Goal: Communication & Community: Answer question/provide support

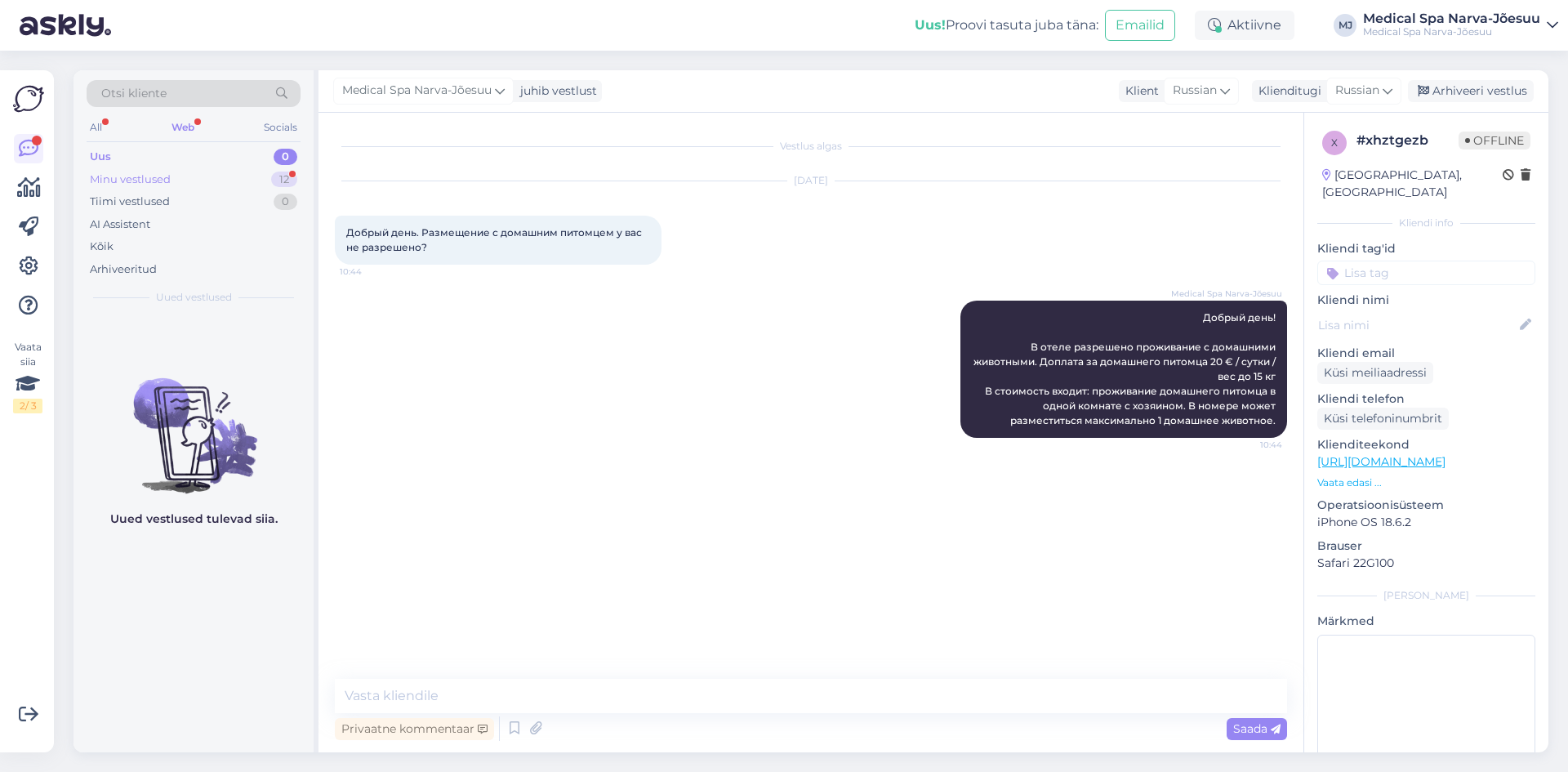
scroll to position [37, 0]
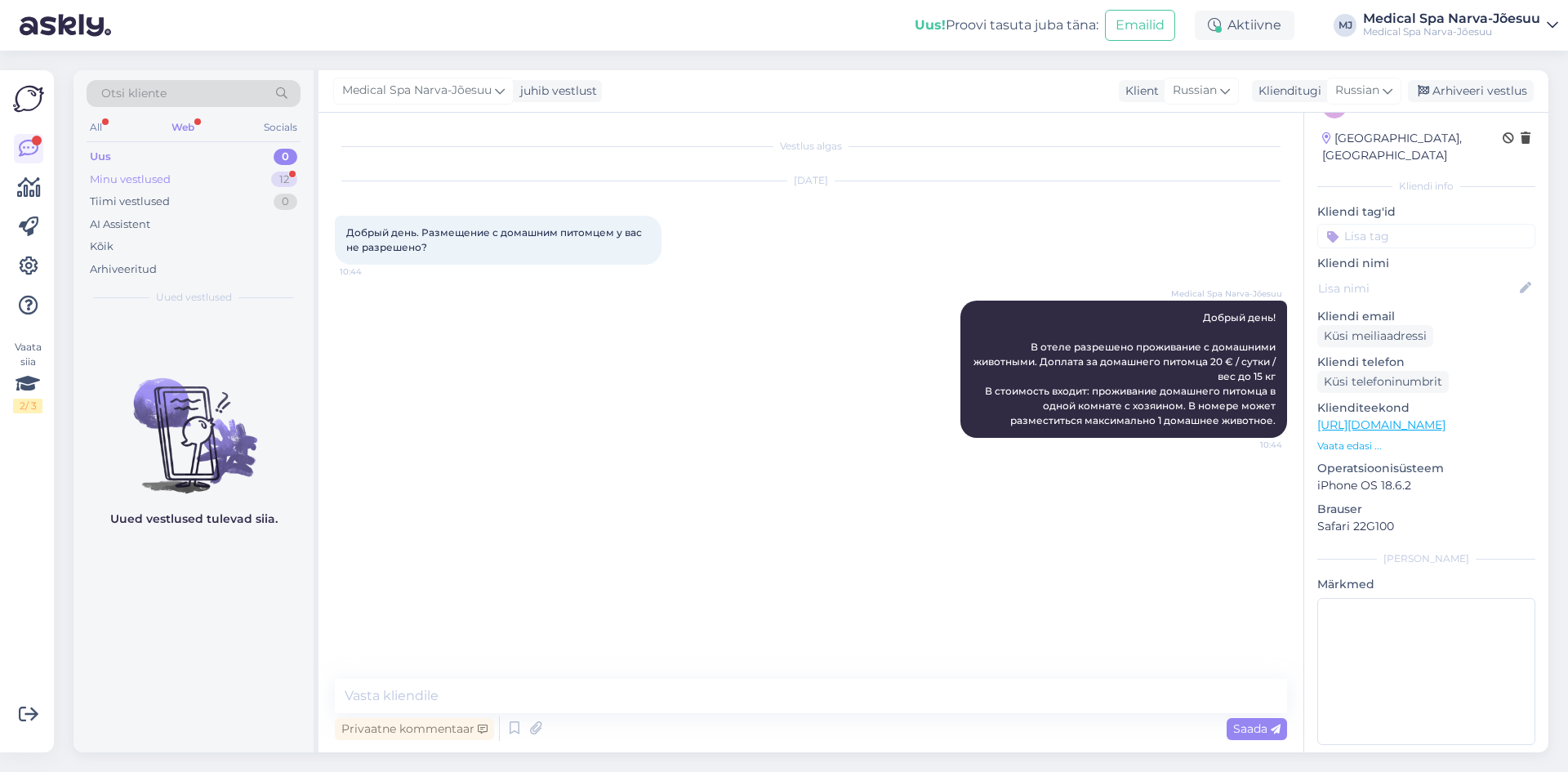
click at [226, 169] on div "Minu vestlused 12" at bounding box center [193, 180] width 214 height 23
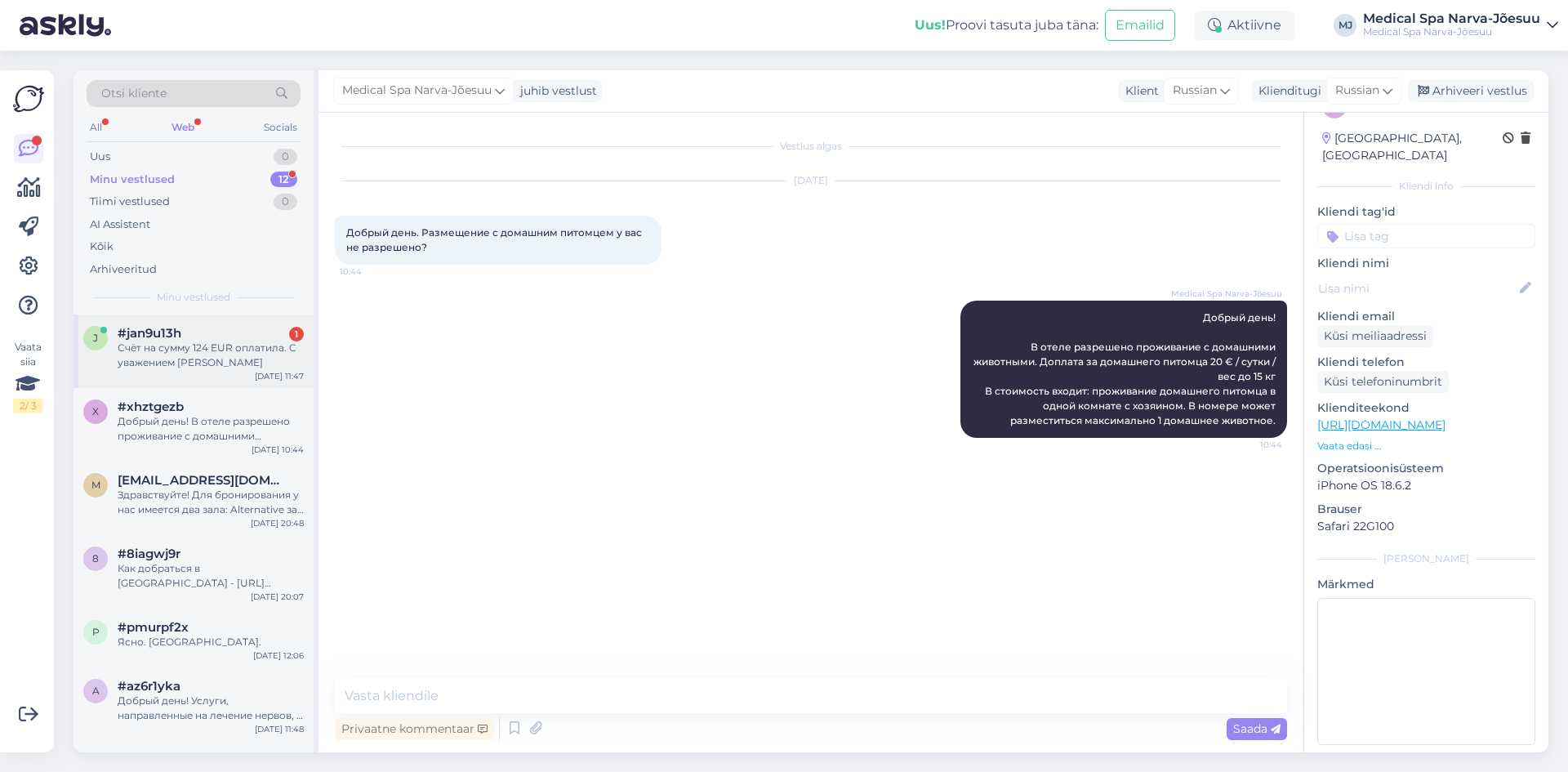
click at [234, 334] on div "#jan9u13h 1" at bounding box center [210, 333] width 186 height 15
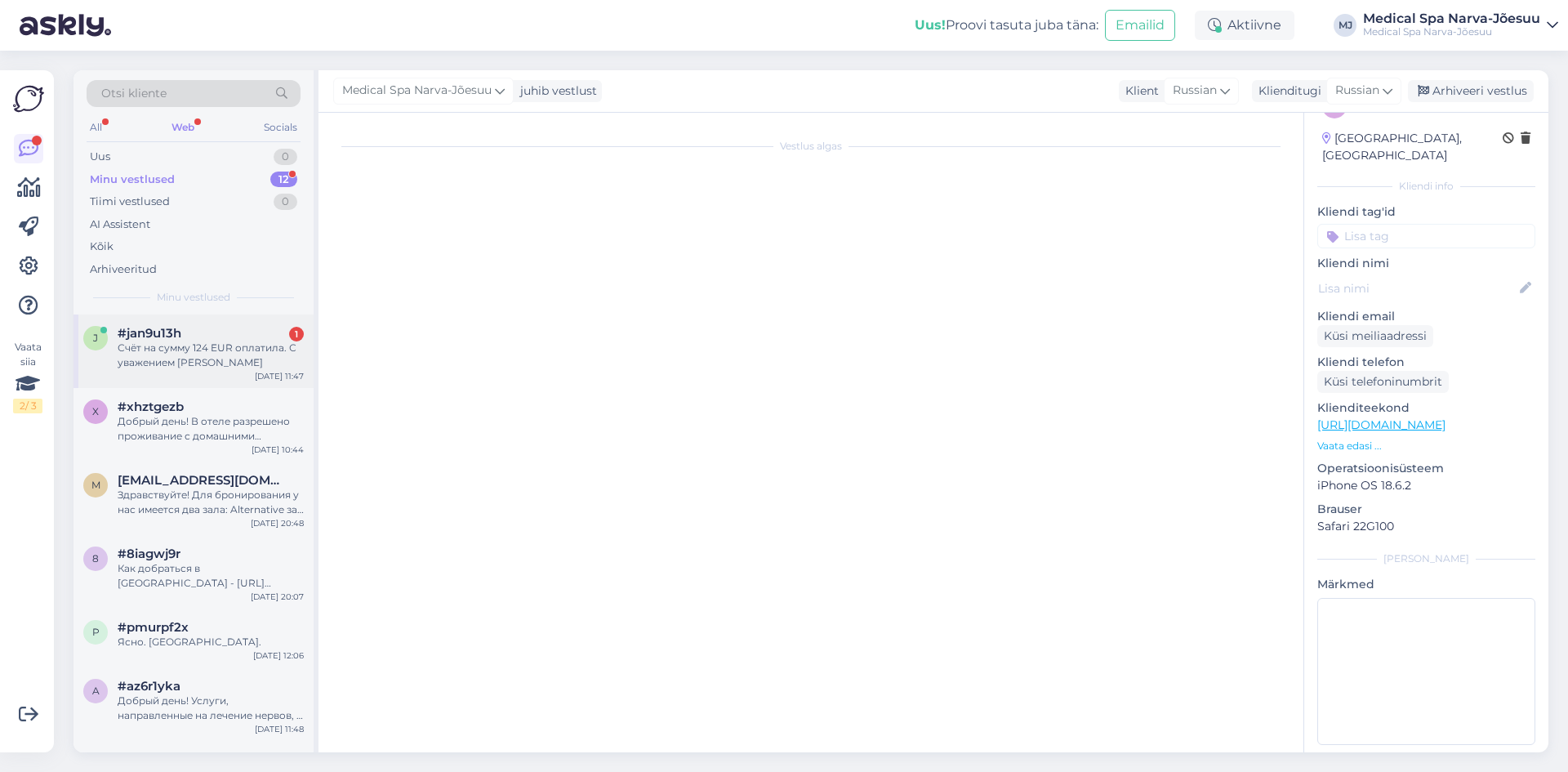
scroll to position [1584, 0]
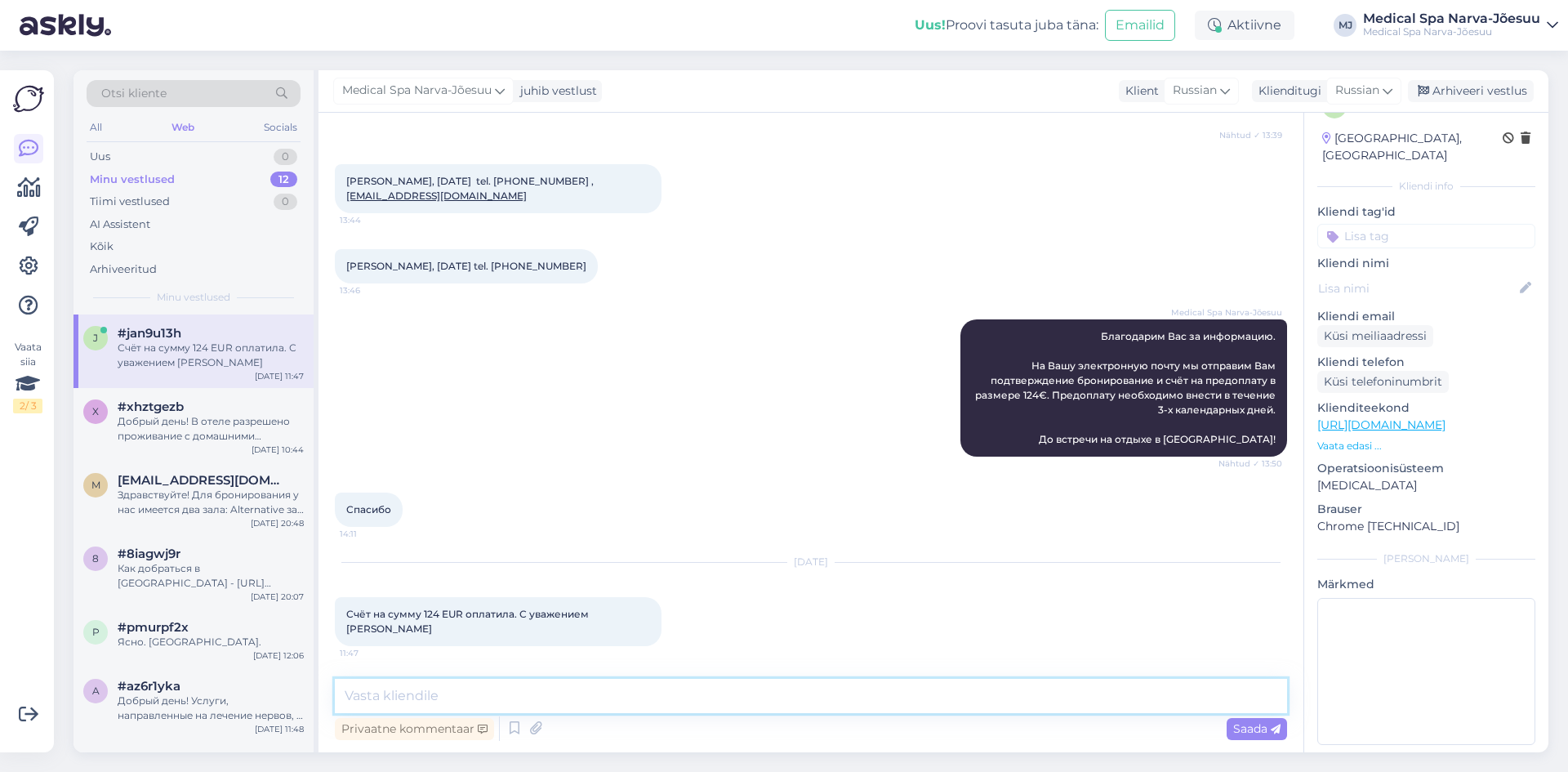
click at [489, 695] on textarea at bounding box center [811, 695] width 953 height 34
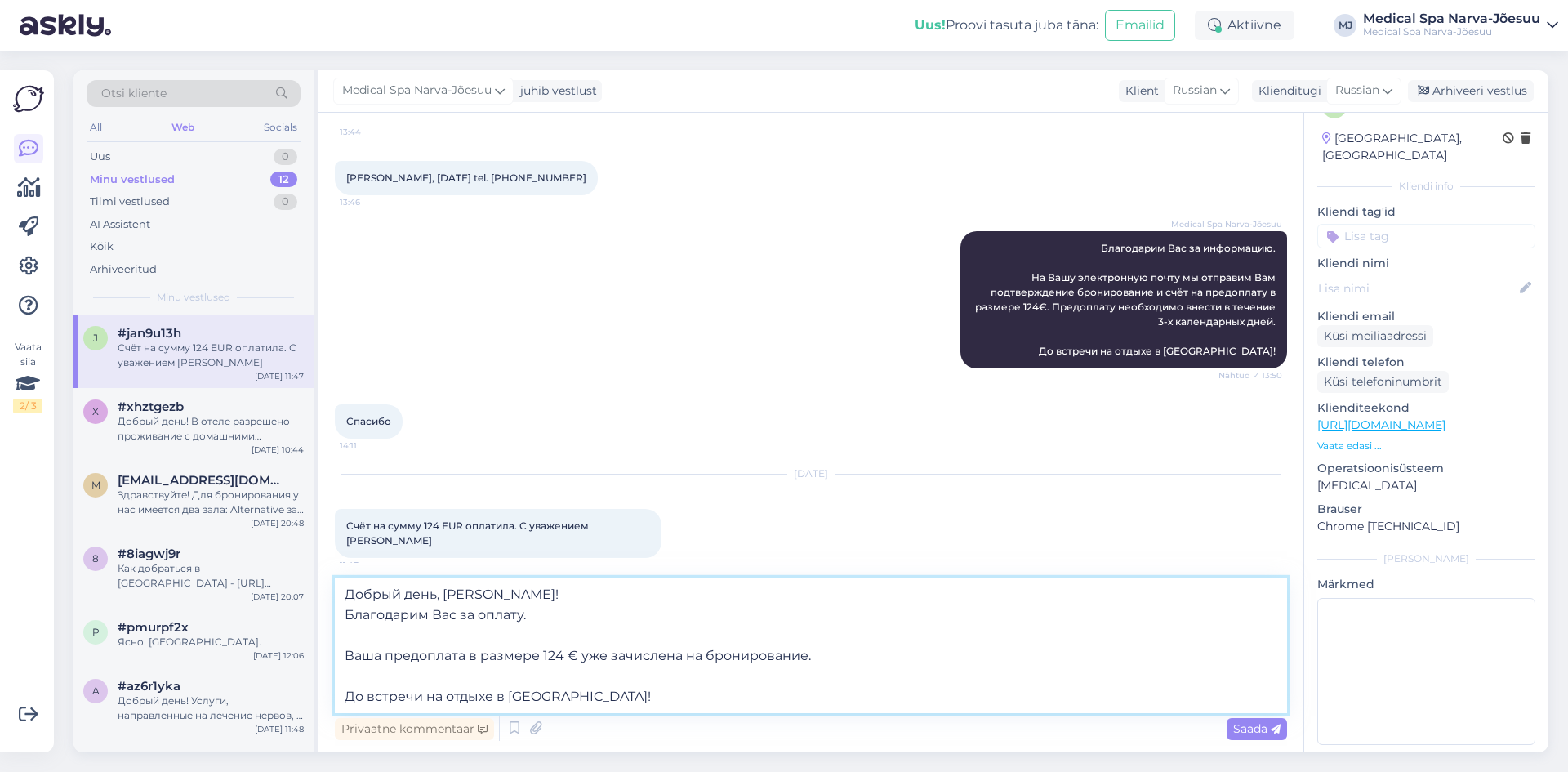
drag, startPoint x: 818, startPoint y: 656, endPoint x: 339, endPoint y: 656, distance: 479.0
click at [339, 656] on textarea "Добрый день, [PERSON_NAME]! Благодарим Вас за оплату. Ваша предоплата в размере…" at bounding box center [811, 645] width 953 height 136
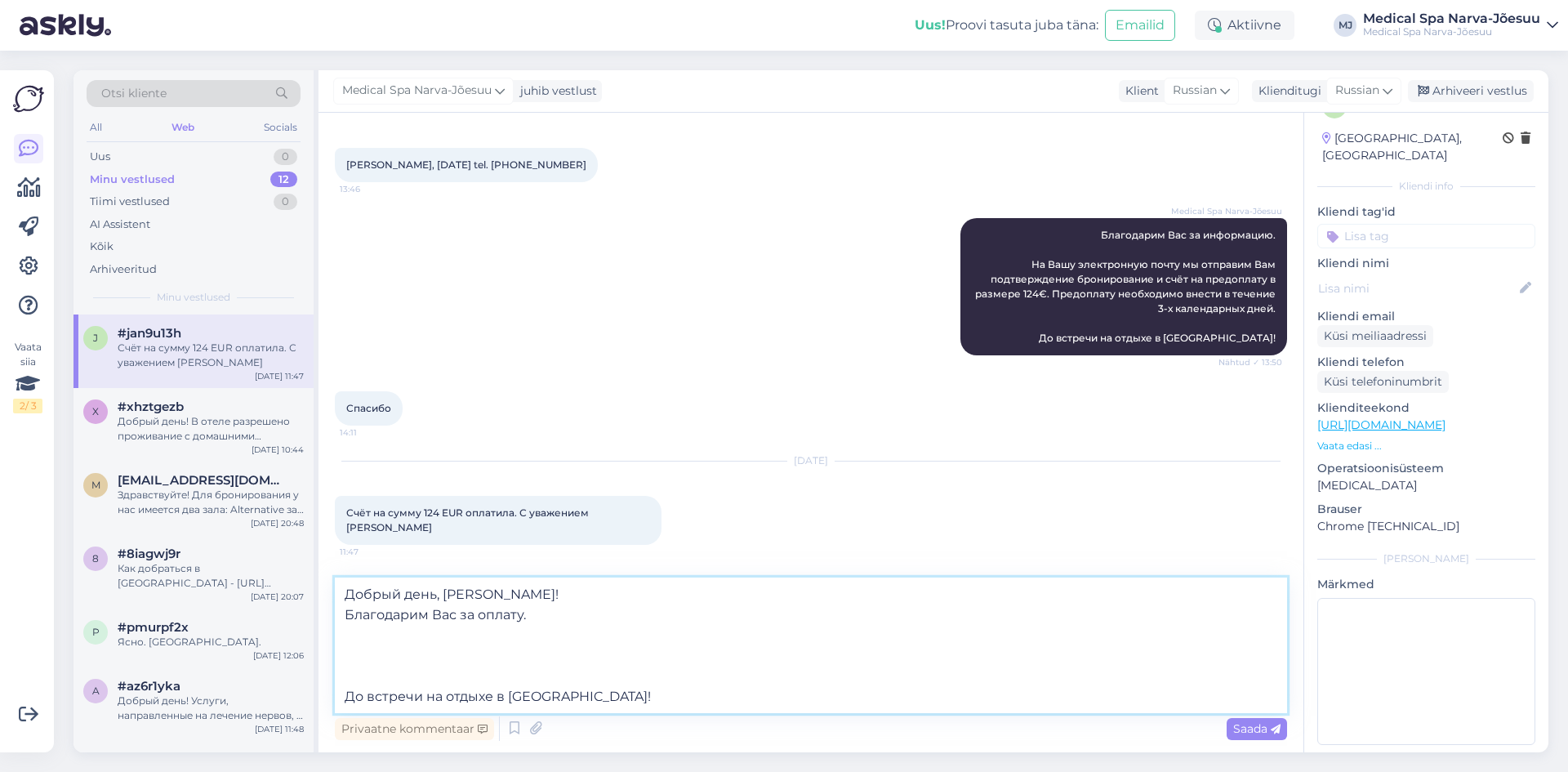
scroll to position [1686, 0]
type textarea "Добрый день, [PERSON_NAME]! Благодарим Вас за оплату. До встречи на отдыхе в [G…"
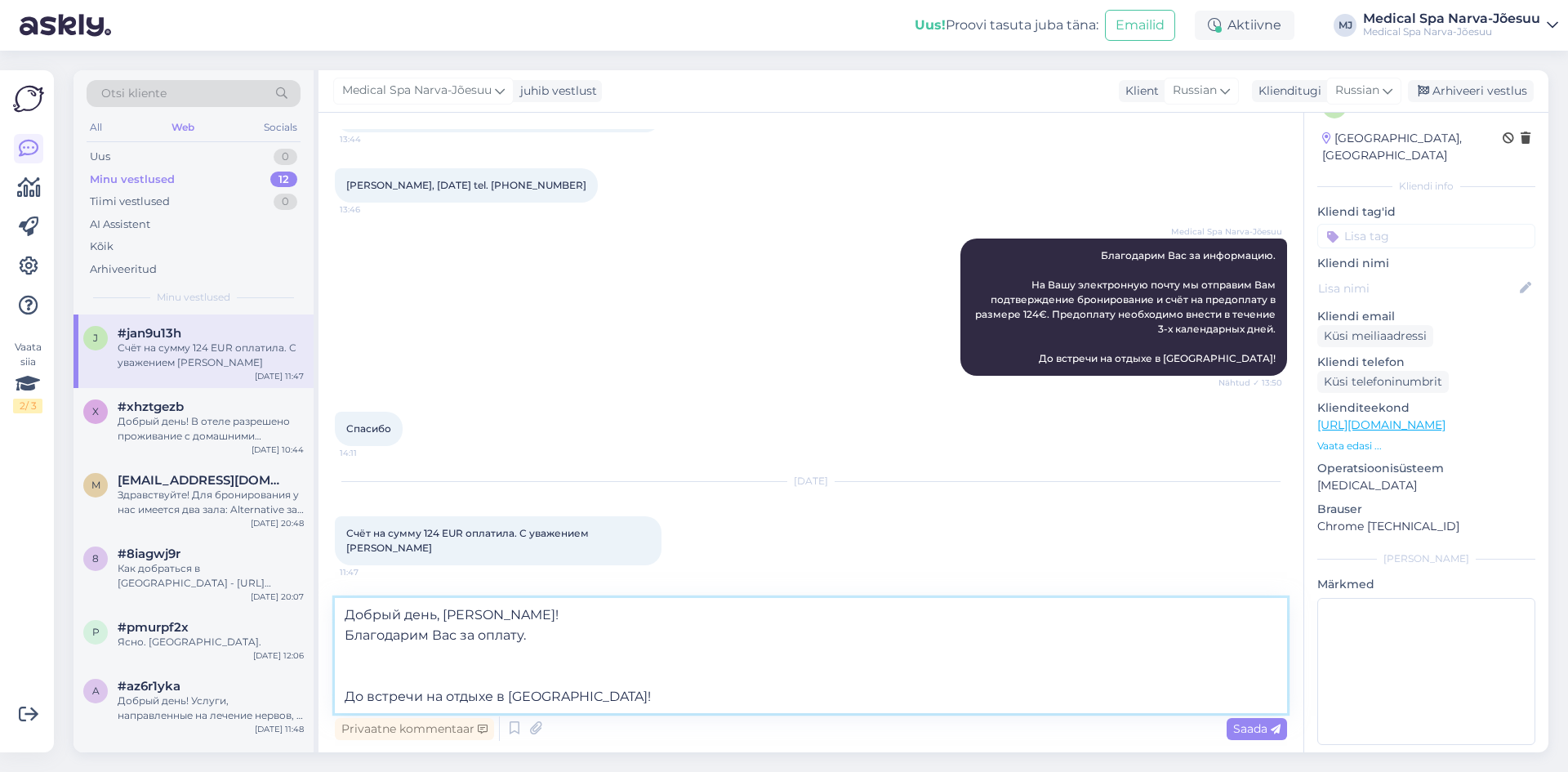
scroll to position [1665, 0]
click at [348, 636] on textarea "Добрый день, [PERSON_NAME]! Благодарим Вас за оплату. До встречи на отдыхе в [G…" at bounding box center [811, 655] width 953 height 115
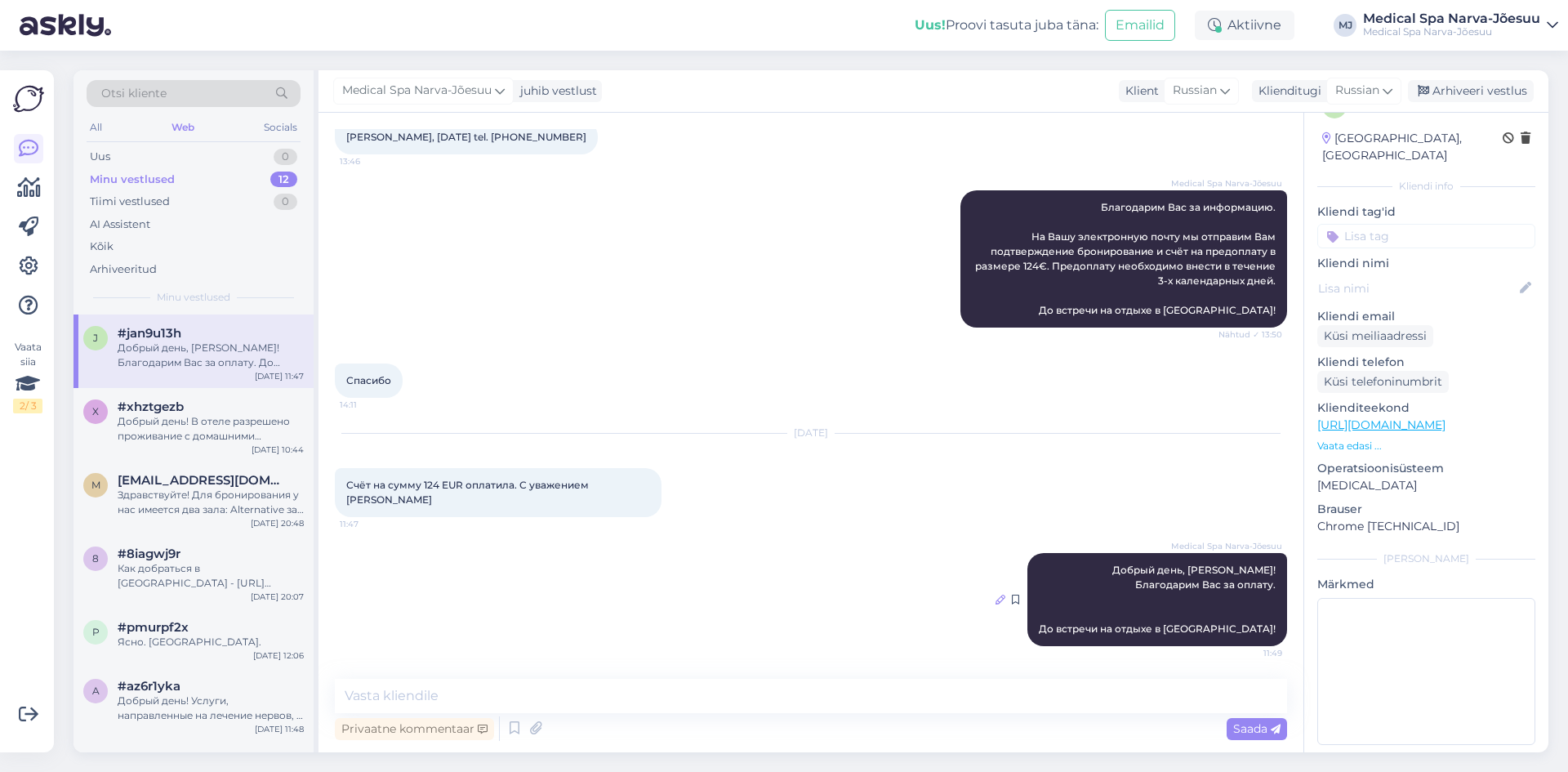
click at [996, 597] on icon at bounding box center [1000, 599] width 10 height 10
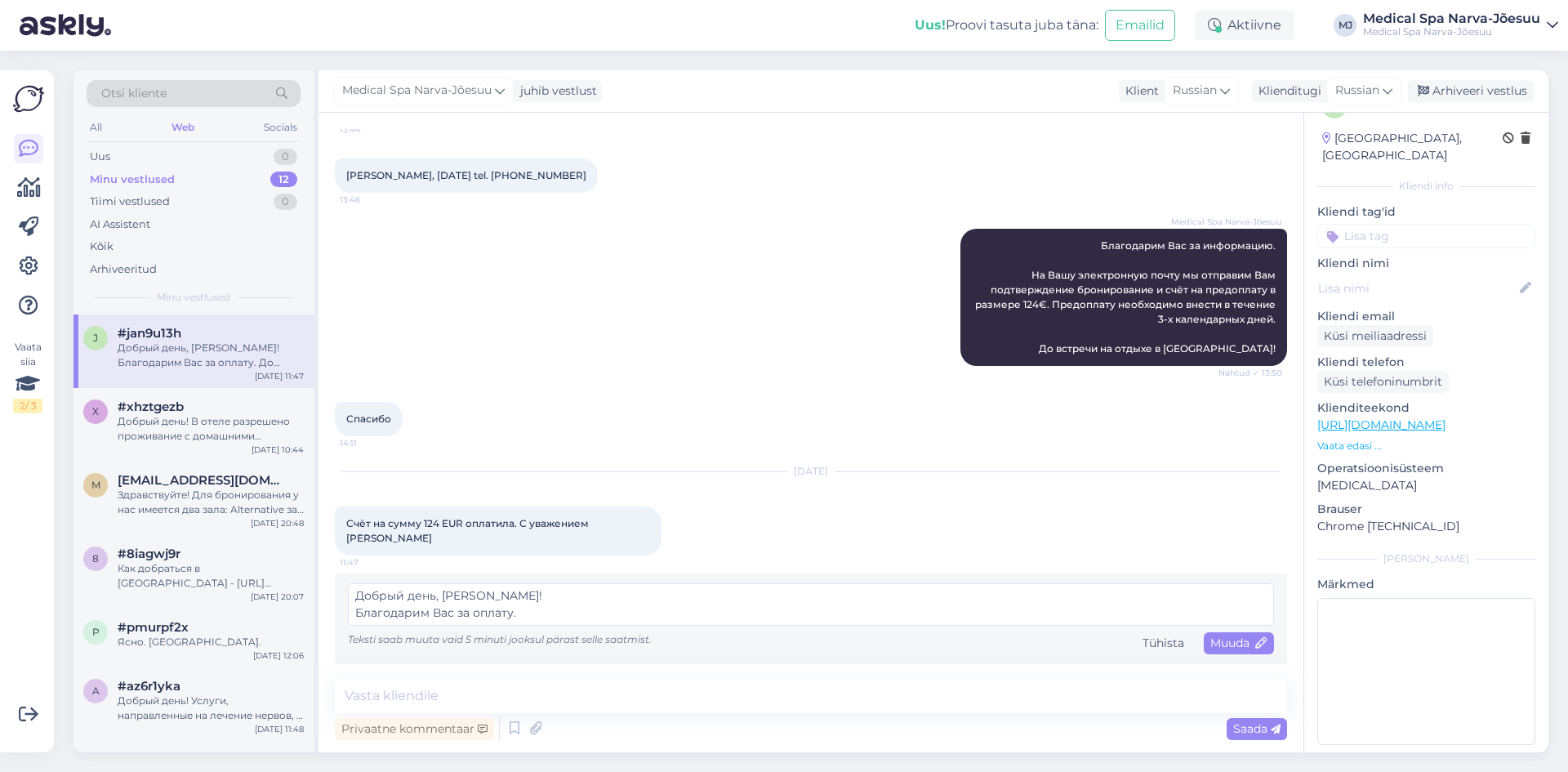
click at [355, 615] on textarea "Добрый день, [PERSON_NAME]! Благодарим Вас за оплату. До встречи на отдыхе в [G…" at bounding box center [811, 604] width 926 height 42
click at [373, 596] on textarea "Добрый день, [PERSON_NAME]! Благодарим Вас за оплату. До встречи на отдыхе в [G…" at bounding box center [811, 604] width 926 height 42
type textarea "Добрый день, [PERSON_NAME]! Благодарим Вас за оплату. До встречи на отдыхе в [G…"
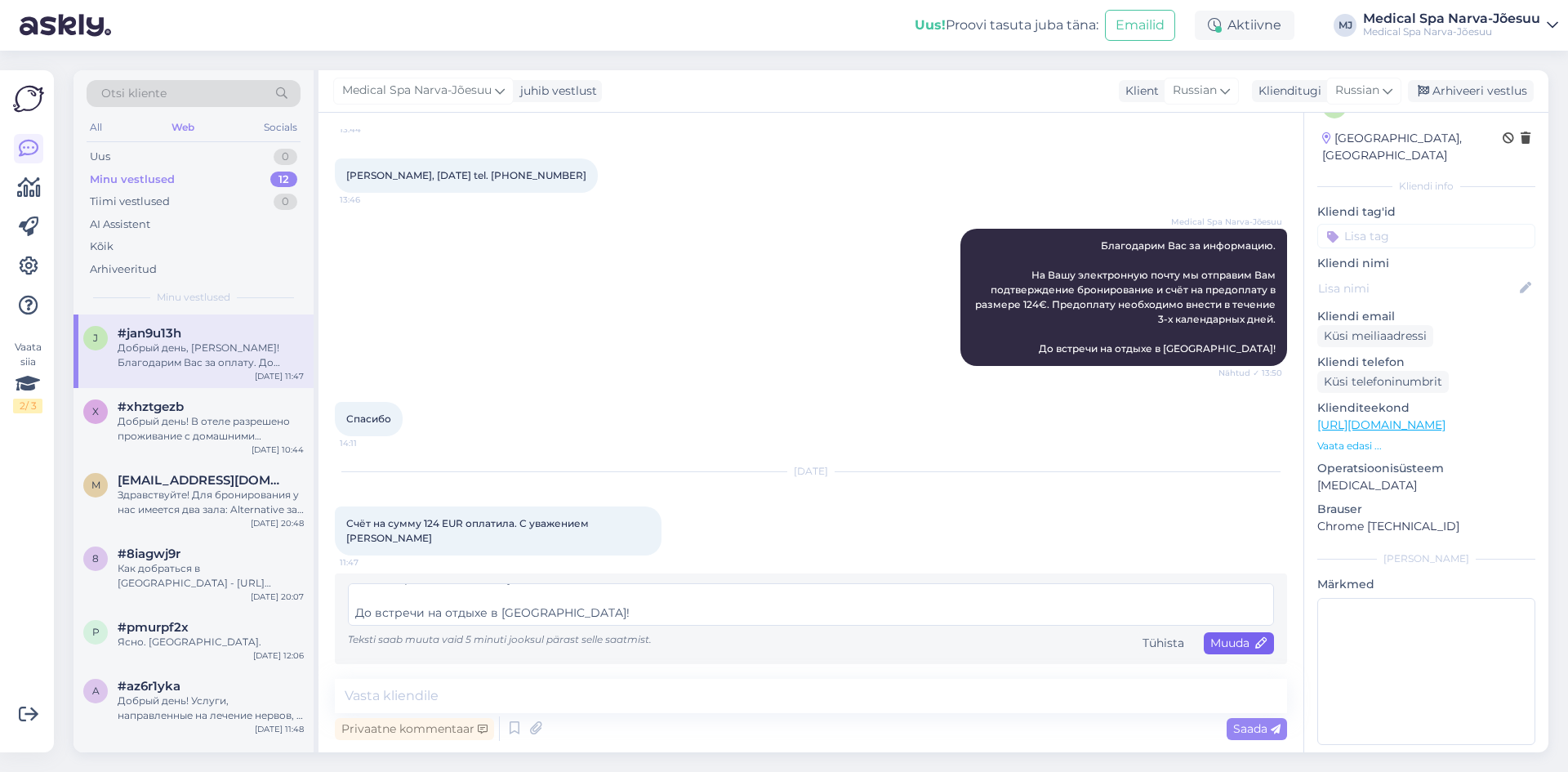
click at [1230, 648] on span "Muuda" at bounding box center [1239, 643] width 57 height 15
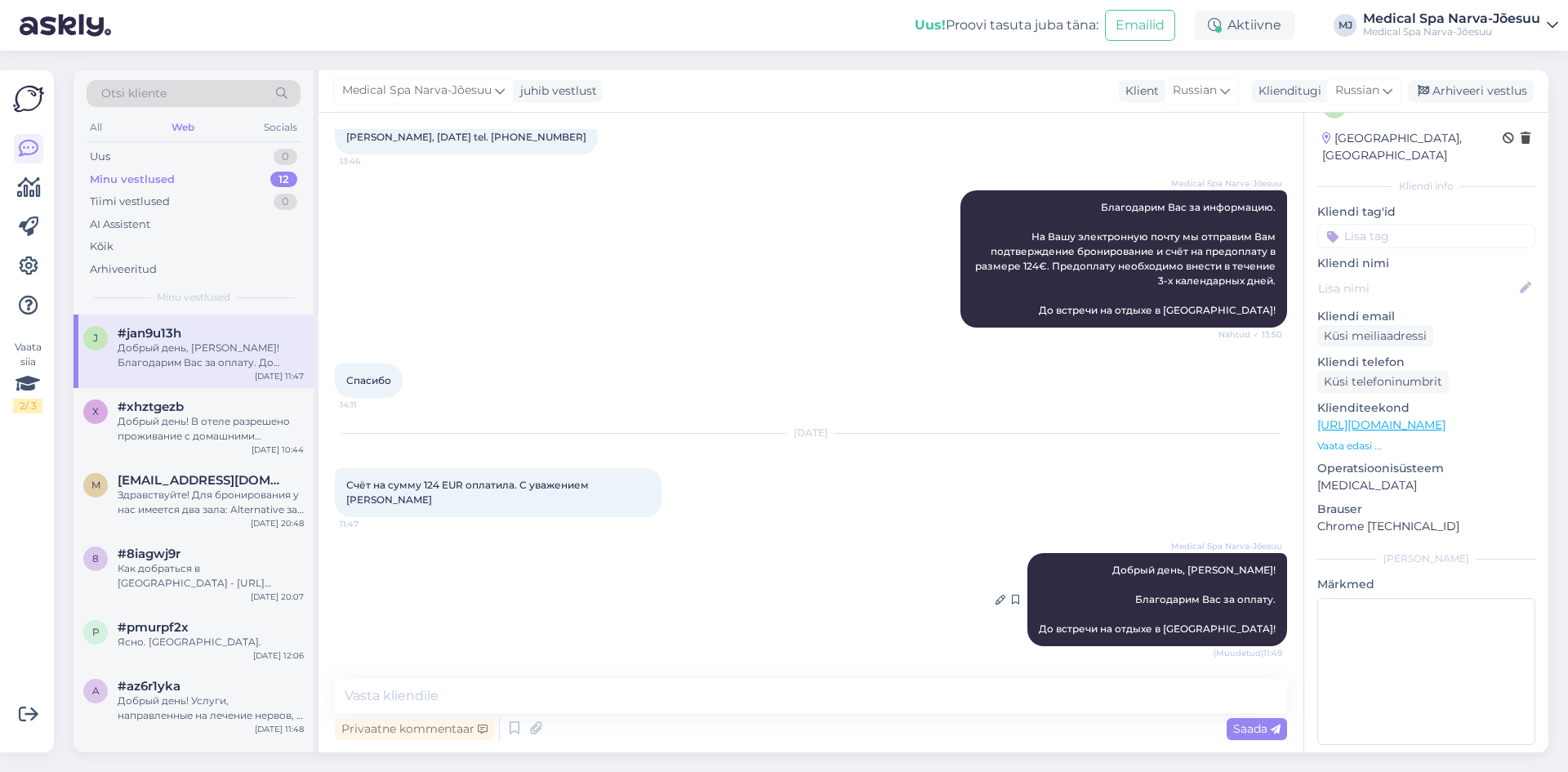
scroll to position [1714, 0]
